Goal: Find specific page/section: Find specific page/section

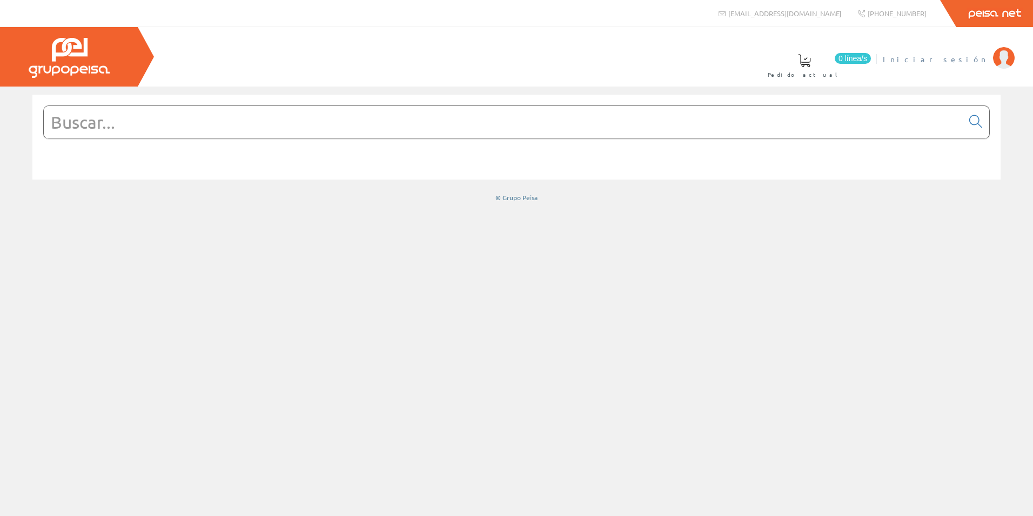
click at [977, 64] on li "Iniciar sesión" at bounding box center [948, 66] width 137 height 42
click at [966, 57] on span "Iniciar sesión" at bounding box center [935, 59] width 105 height 11
click at [232, 131] on input "text" at bounding box center [503, 122] width 919 height 32
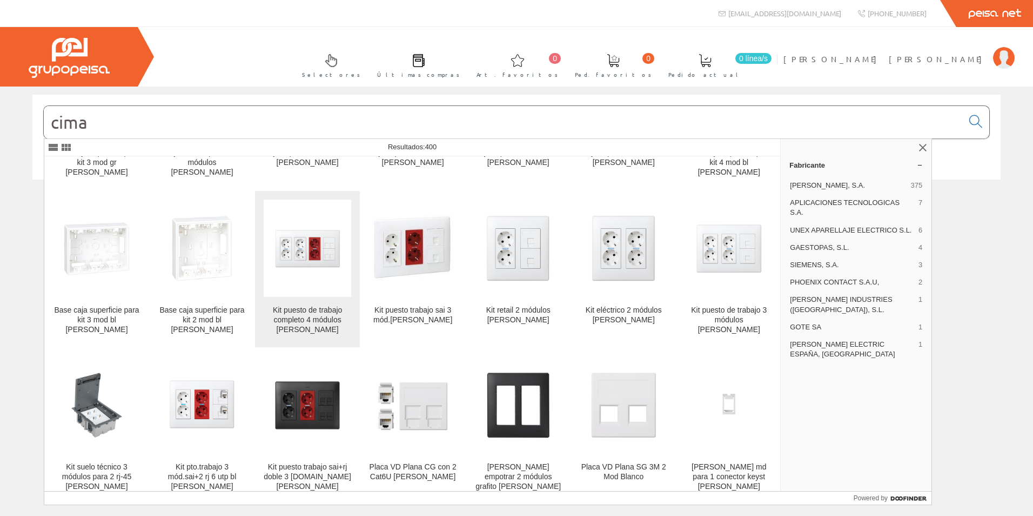
scroll to position [5890, 0]
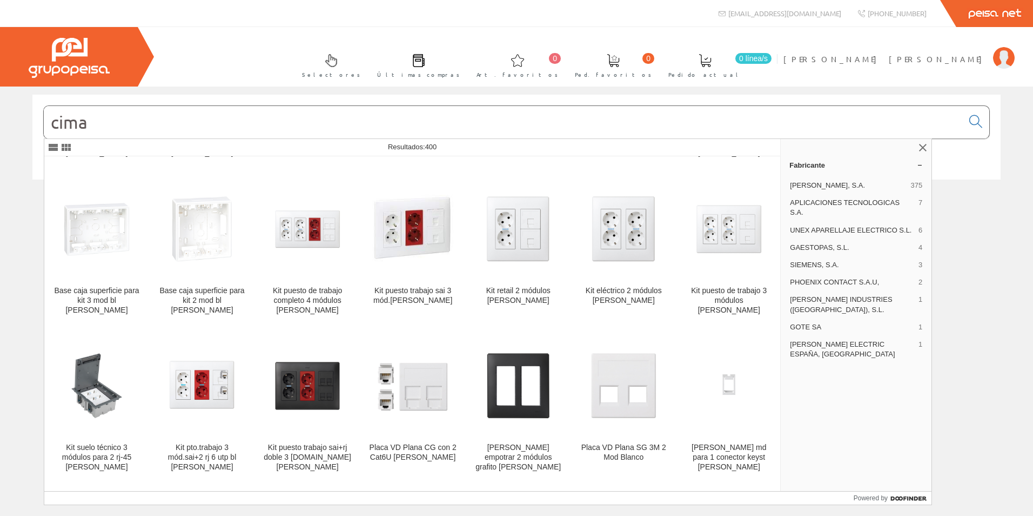
type input "cima"
